Goal: Find specific page/section: Find specific page/section

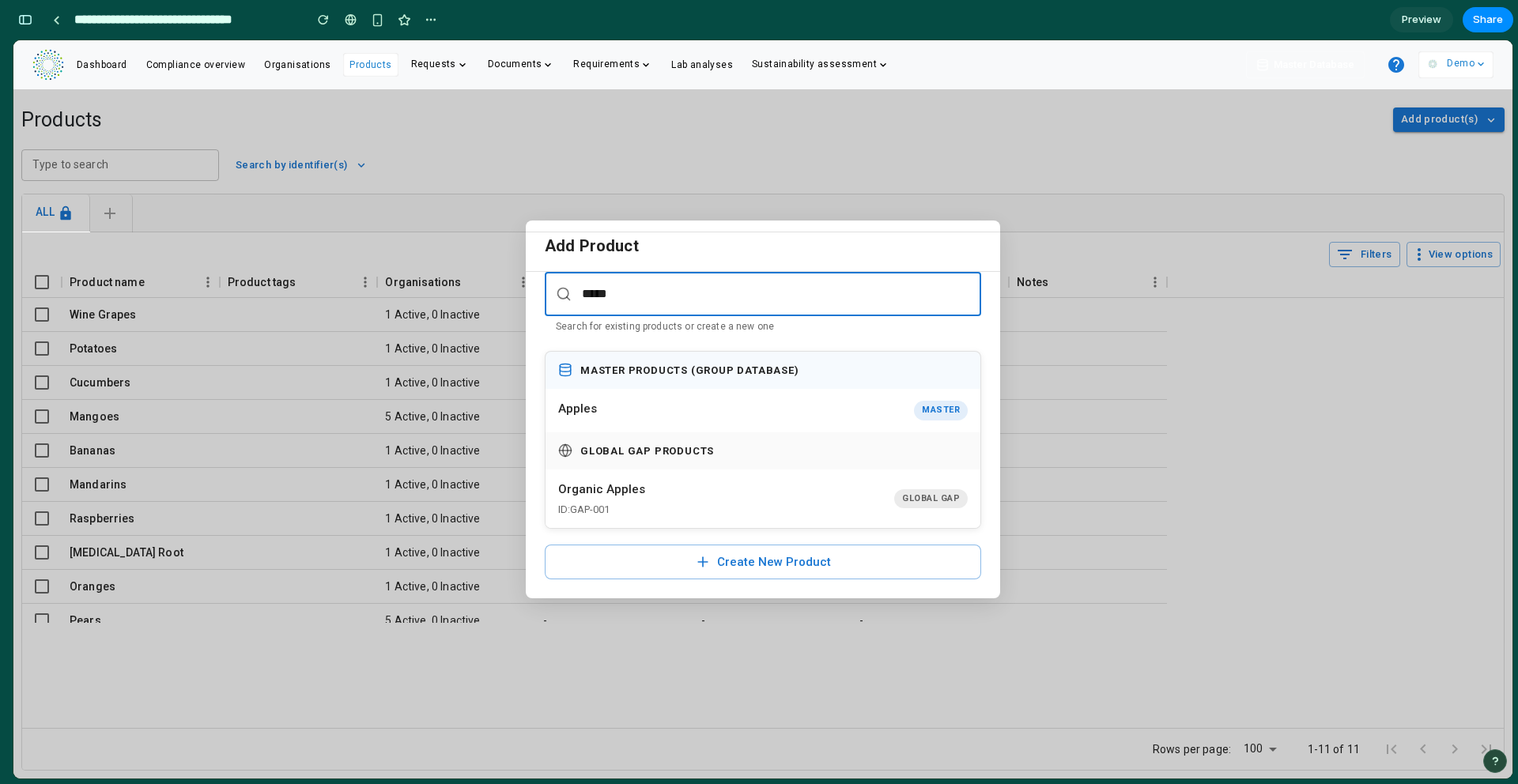
scroll to position [10031, 0]
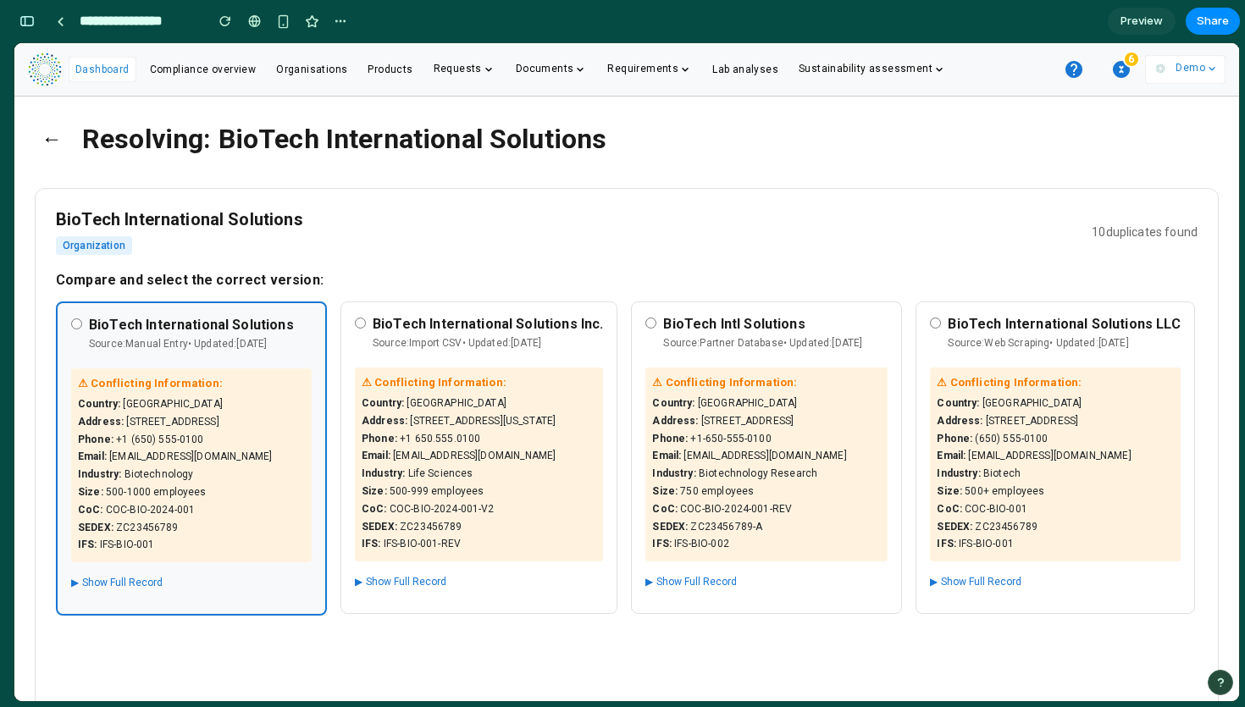
scroll to position [0, 9]
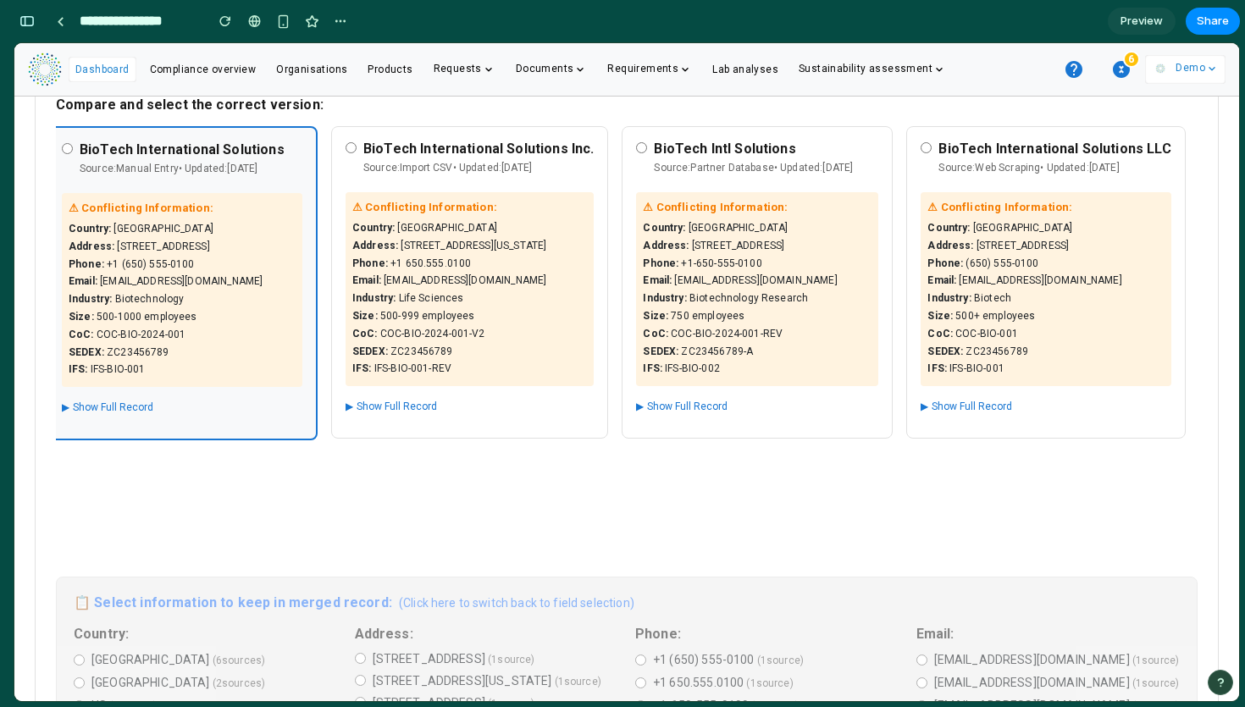
click at [78, 418] on button "▶ Show Full Record" at bounding box center [107, 407] width 91 height 21
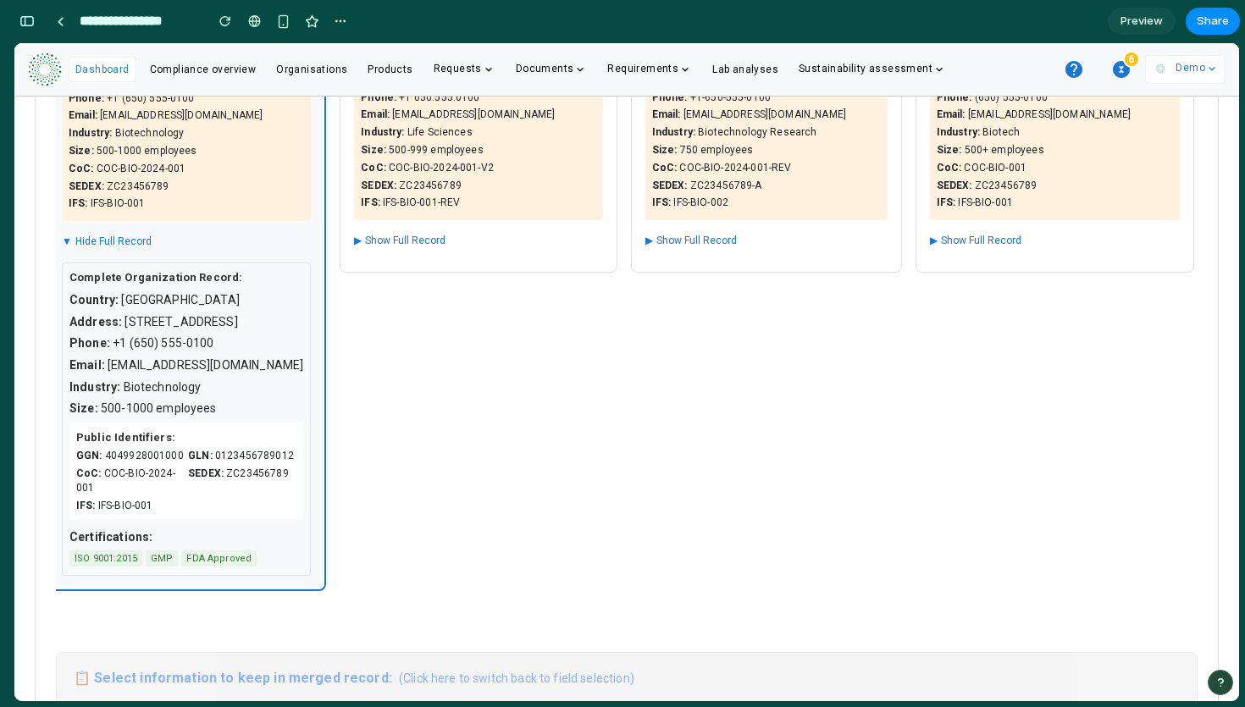
scroll to position [340, 0]
click at [287, 487] on div "GGN: 4049928001000 GLN: 0123456789012 CoC: COC-BIO-2024-001 SEDEX: ZC23456789 I…" at bounding box center [186, 482] width 220 height 64
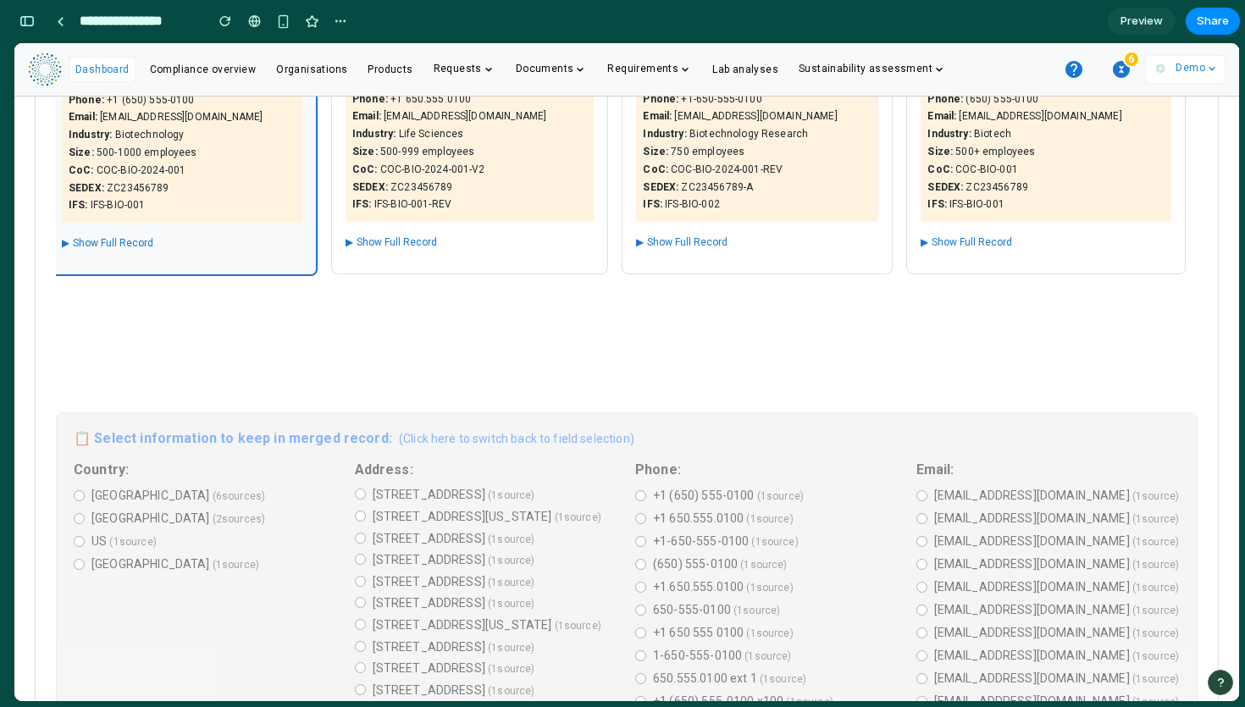
click at [242, 247] on div "⚠ Conflicting Information: Country : United States Address : 789 Innovation Dri…" at bounding box center [182, 141] width 240 height 225
click at [117, 254] on button "▶ Show Full Record" at bounding box center [107, 243] width 91 height 21
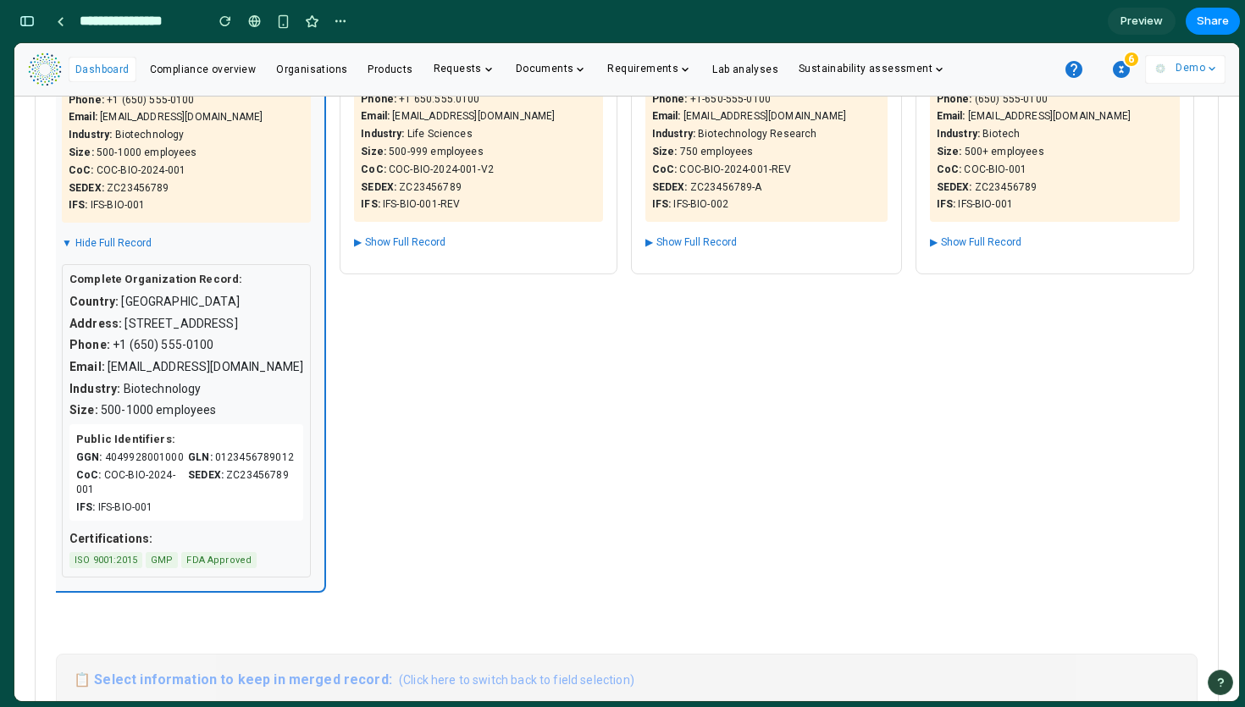
click at [63, 251] on span "▼" at bounding box center [67, 243] width 10 height 14
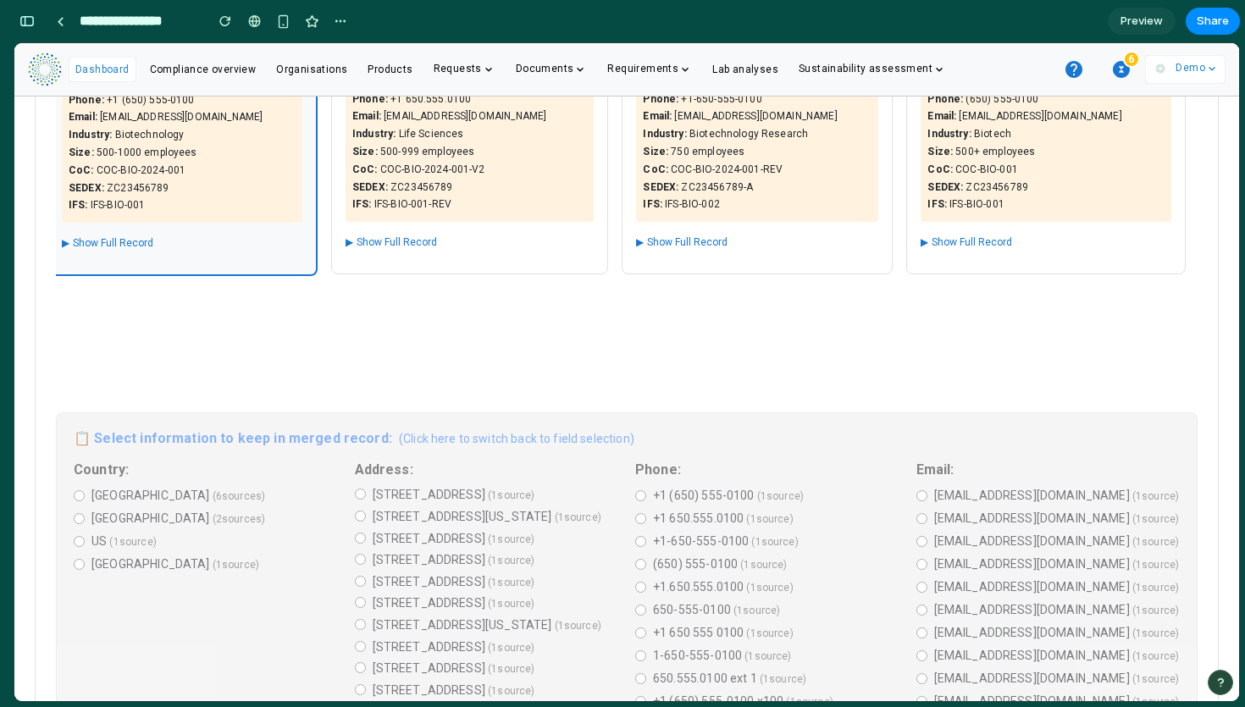
click at [63, 251] on span "▶" at bounding box center [66, 243] width 8 height 14
